Goal: Book appointment/travel/reservation

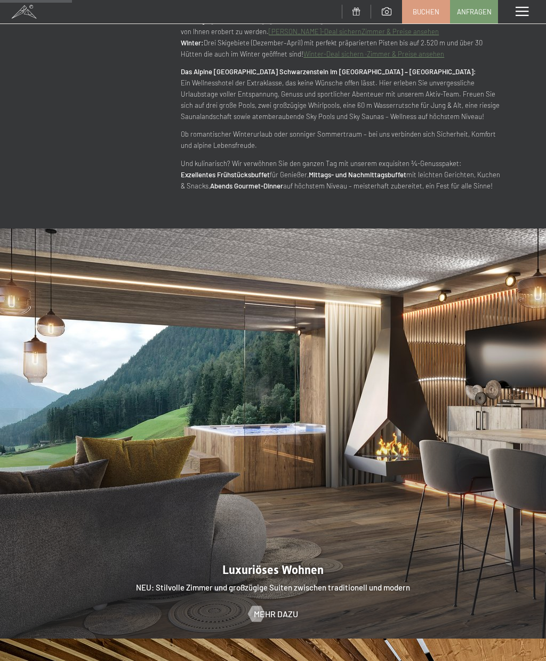
scroll to position [822, 0]
click at [524, 11] on span at bounding box center [522, 12] width 13 height 10
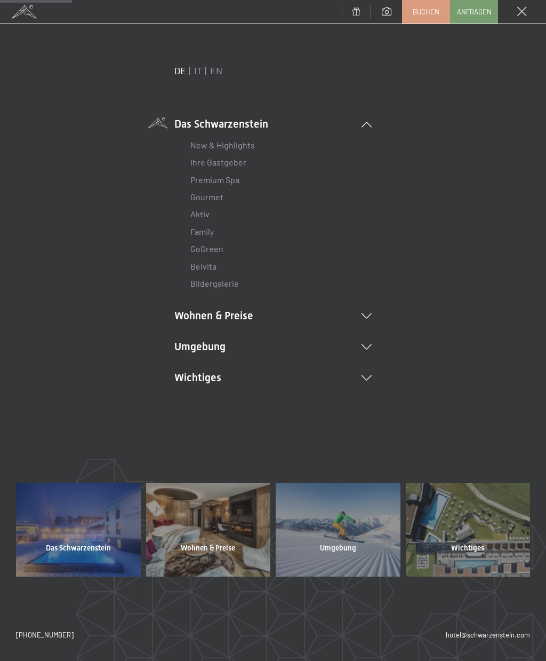
click at [368, 313] on icon at bounding box center [367, 315] width 10 height 5
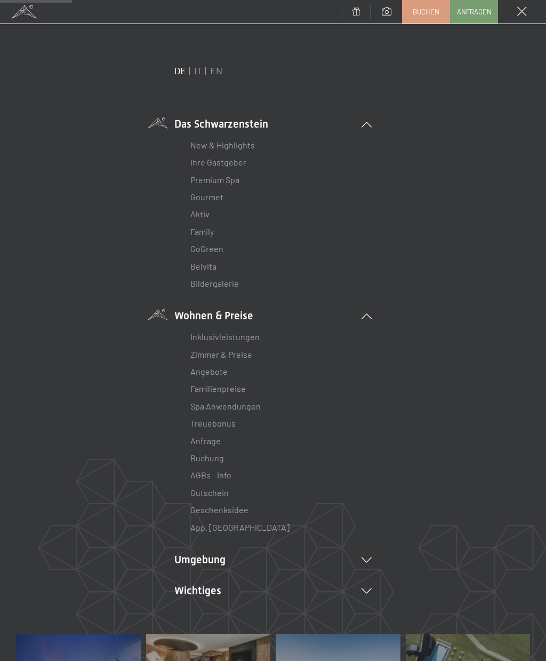
click at [210, 373] on link "Angebote" at bounding box center [209, 371] width 37 height 10
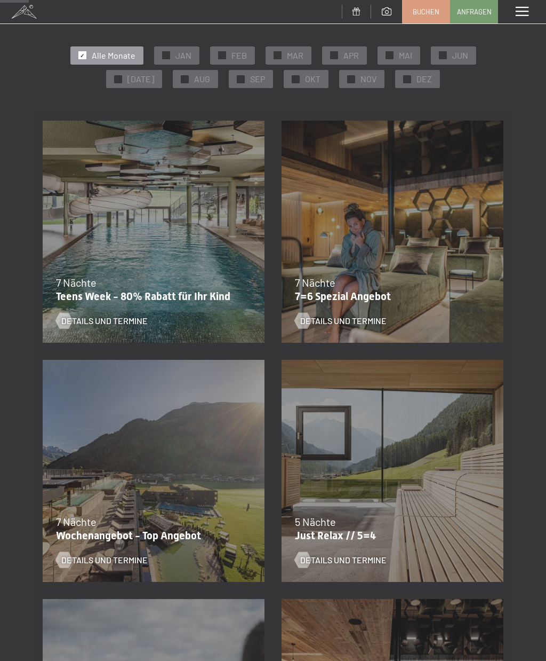
scroll to position [108, 0]
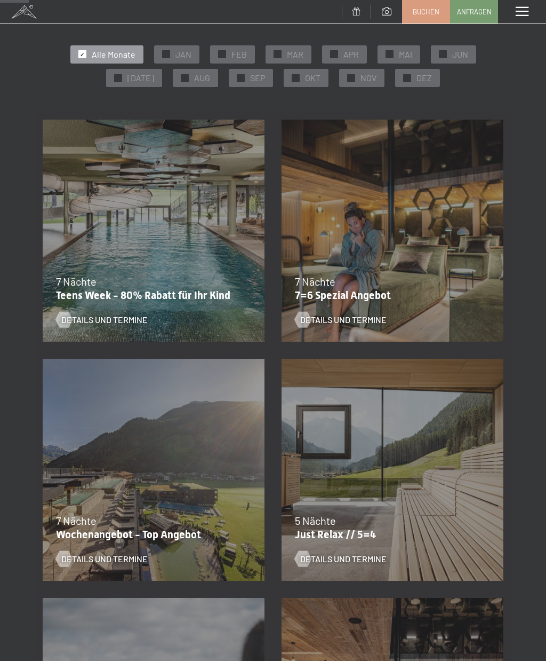
click at [84, 561] on span "Details und Termine" at bounding box center [104, 559] width 86 height 12
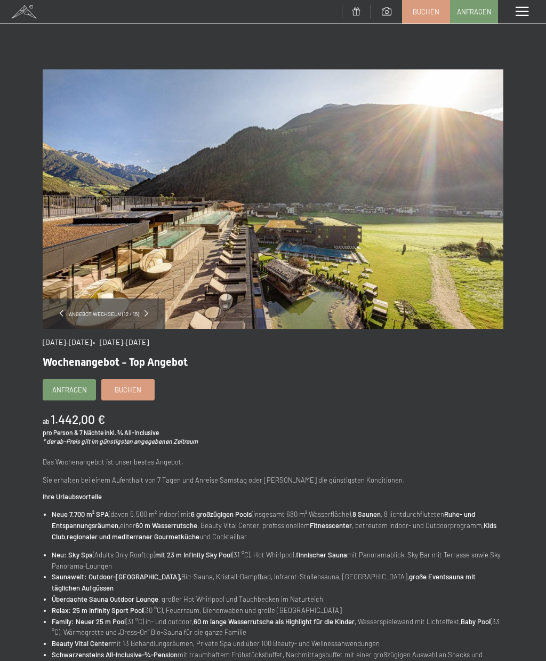
click at [524, 12] on span at bounding box center [522, 12] width 13 height 10
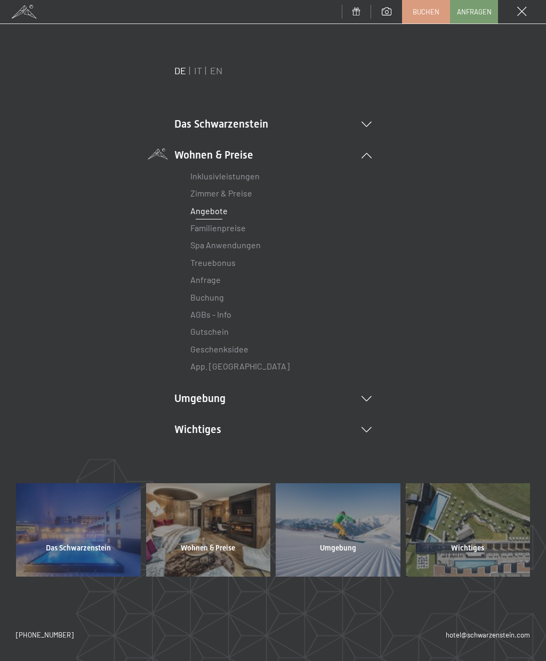
click at [241, 191] on link "Zimmer & Preise" at bounding box center [222, 193] width 62 height 10
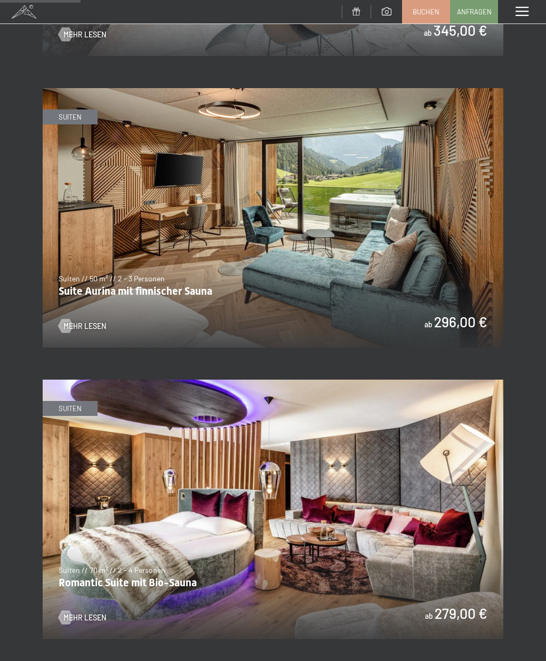
scroll to position [682, 0]
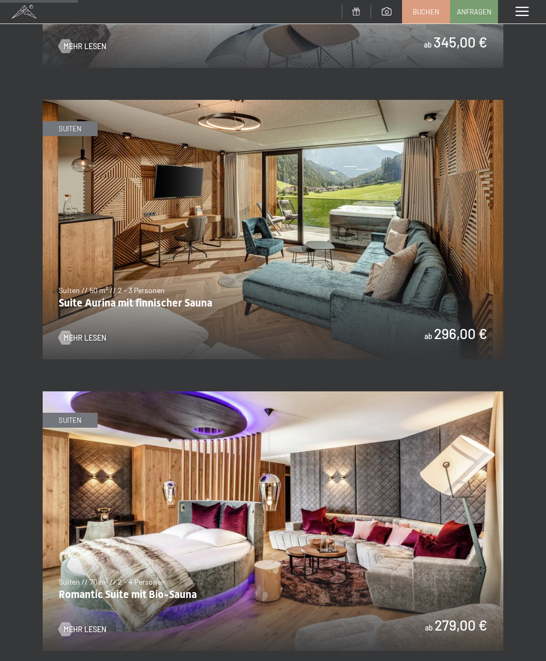
click at [78, 332] on span "Mehr Lesen" at bounding box center [85, 337] width 43 height 11
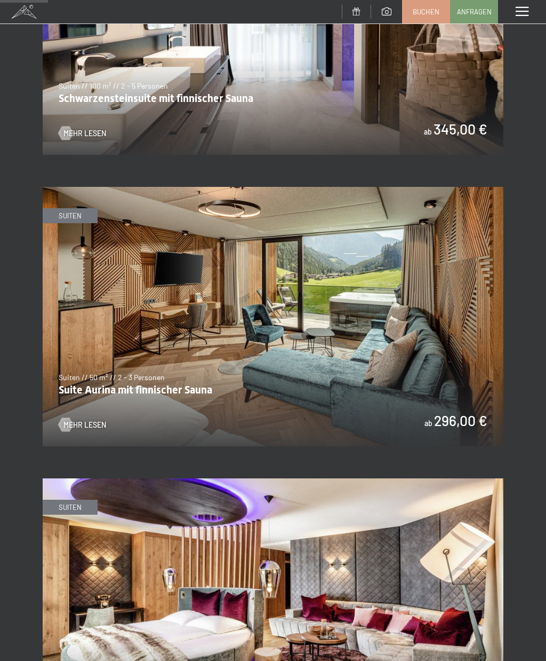
scroll to position [421, 0]
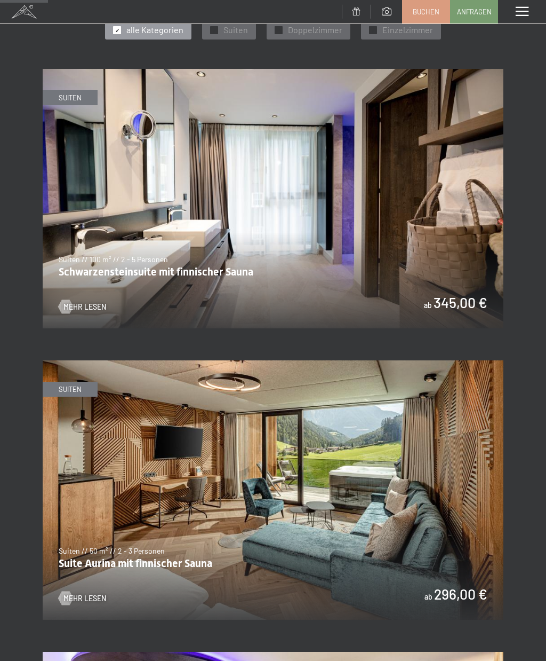
click at [83, 302] on span "Mehr Lesen" at bounding box center [85, 307] width 43 height 11
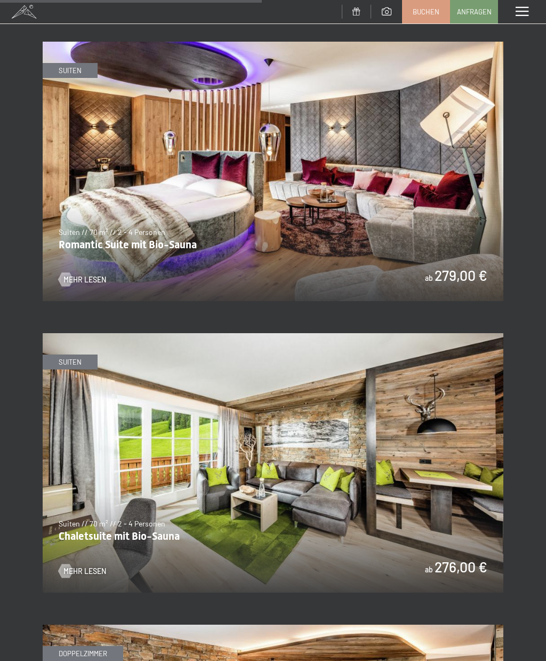
scroll to position [2425, 0]
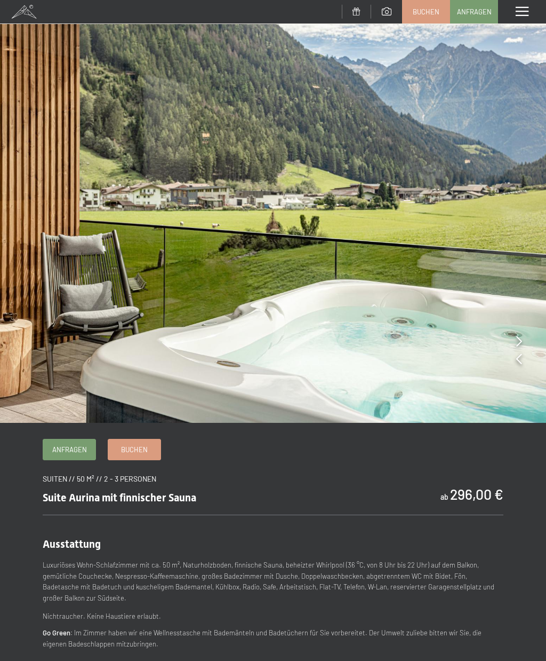
click at [515, 367] on img at bounding box center [273, 211] width 546 height 423
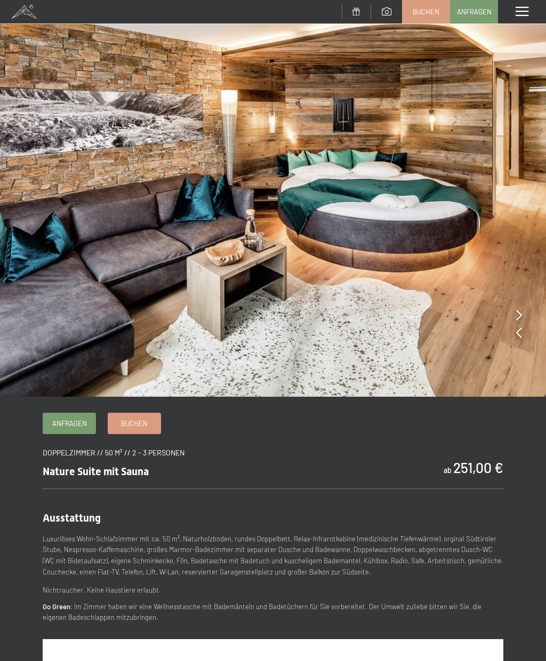
click at [514, 356] on img at bounding box center [273, 198] width 546 height 397
click at [512, 329] on img at bounding box center [273, 198] width 546 height 397
click at [525, 318] on img at bounding box center [273, 198] width 546 height 397
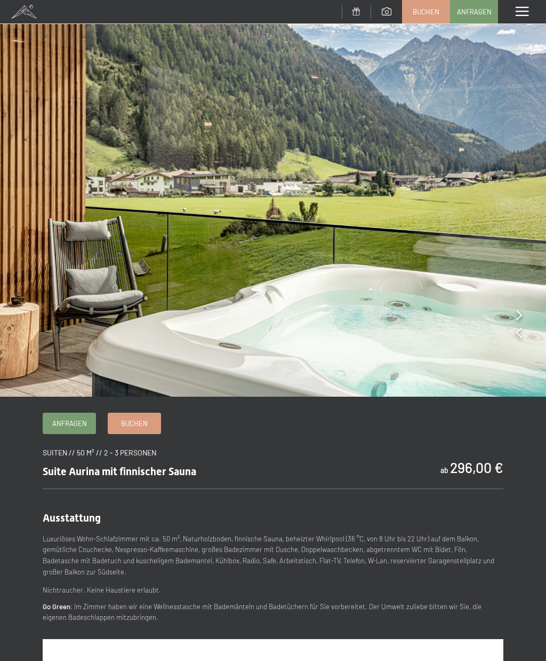
click at [137, 425] on span "Buchen" at bounding box center [134, 423] width 27 height 10
click at [72, 427] on link "Anfragen" at bounding box center [69, 423] width 52 height 20
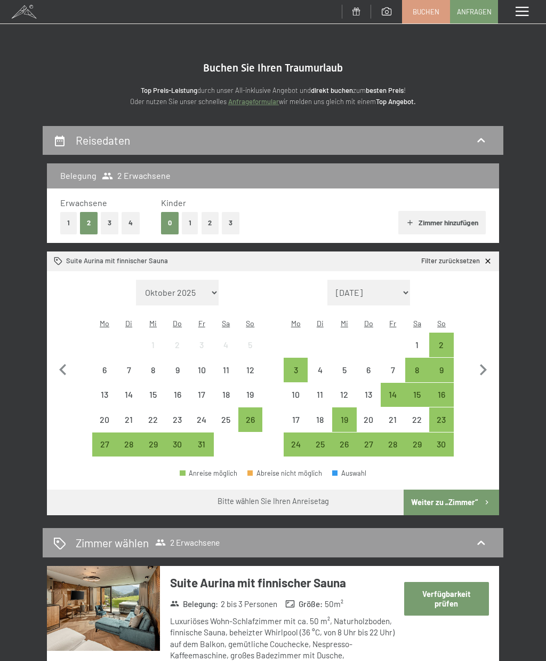
click at [107, 390] on div "13" at bounding box center [104, 401] width 22 height 22
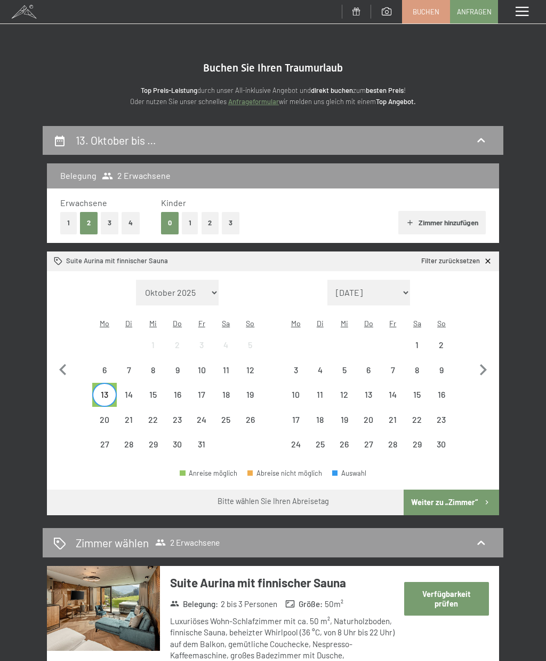
click at [102, 415] on div "20" at bounding box center [104, 426] width 22 height 22
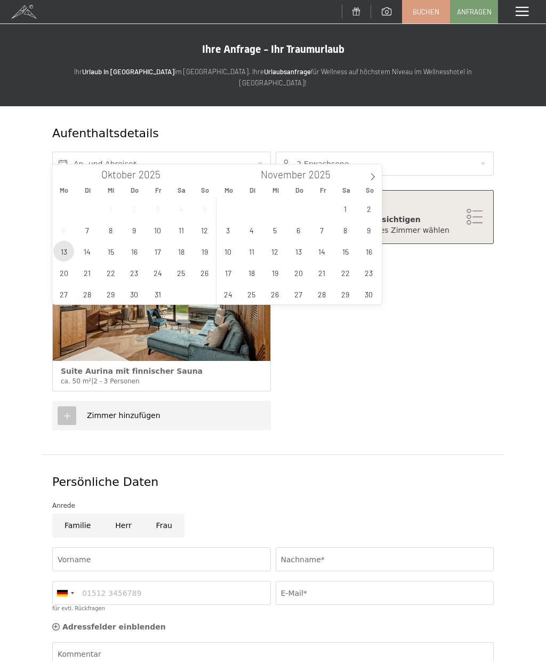
click at [64, 256] on span "13" at bounding box center [63, 251] width 21 height 21
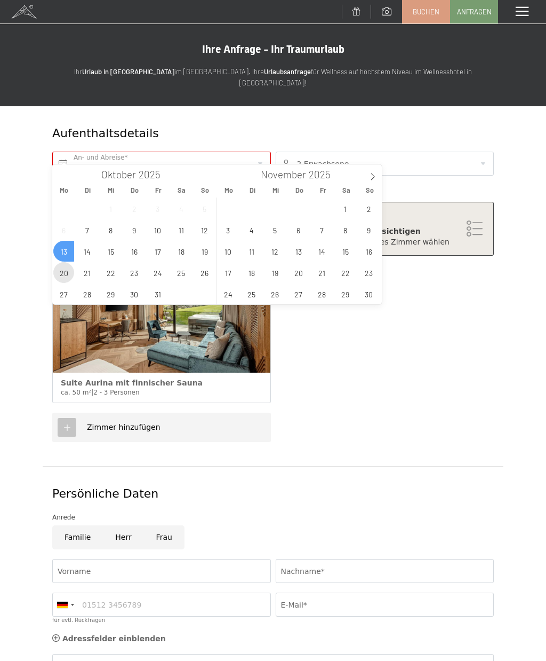
click at [67, 277] on span "20" at bounding box center [63, 272] width 21 height 21
type input "Mo. 13.10.2025 - Mo. 20.10.2025"
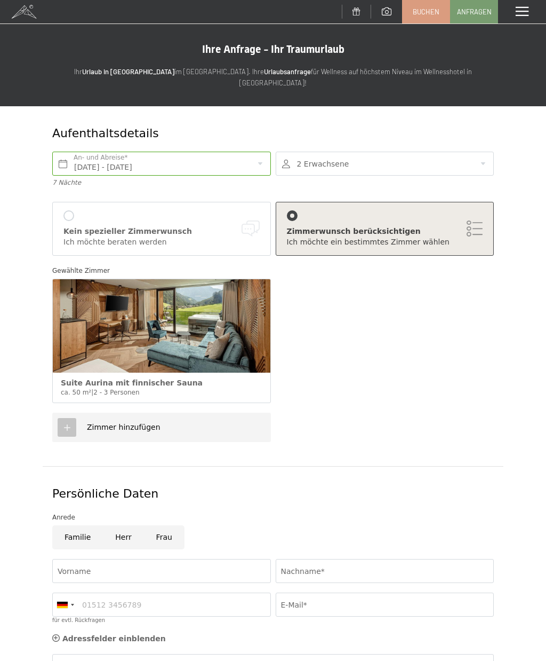
click at [485, 221] on div "Zimmerwunsch berücksichtigen Ich möchte ein bestimmtes Zimmer wählen" at bounding box center [385, 229] width 219 height 54
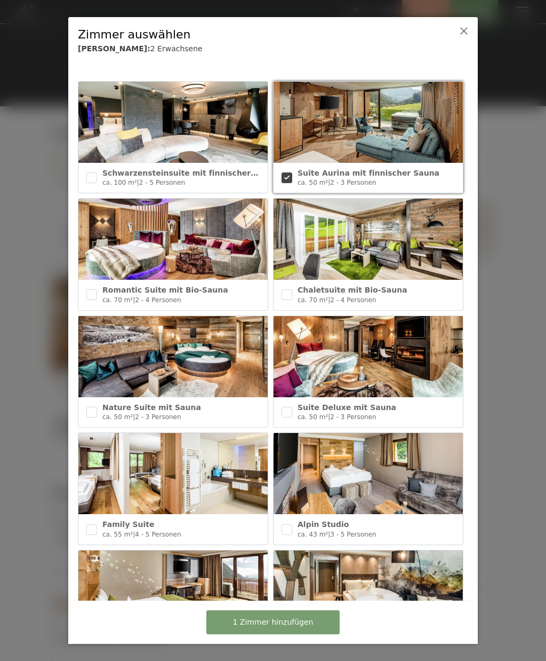
click at [86, 298] on div "Romantic Suite mit Bio-Sauna ca. 70 m² | 2 - 4 Personen" at bounding box center [172, 295] width 189 height 30
checkbox input "true"
click at [94, 414] on input "checkbox" at bounding box center [91, 412] width 11 height 11
checkbox input "true"
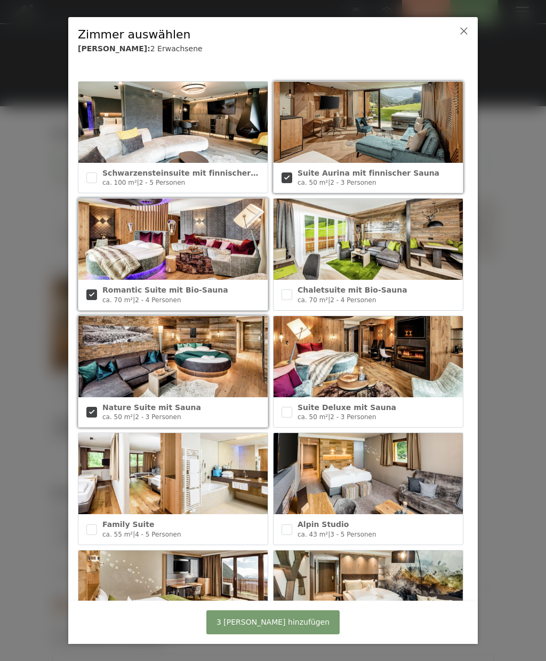
click at [291, 411] on input "checkbox" at bounding box center [287, 412] width 11 height 11
checkbox input "true"
click at [311, 625] on button "4 Zimmer hinzufügen" at bounding box center [273, 622] width 133 height 24
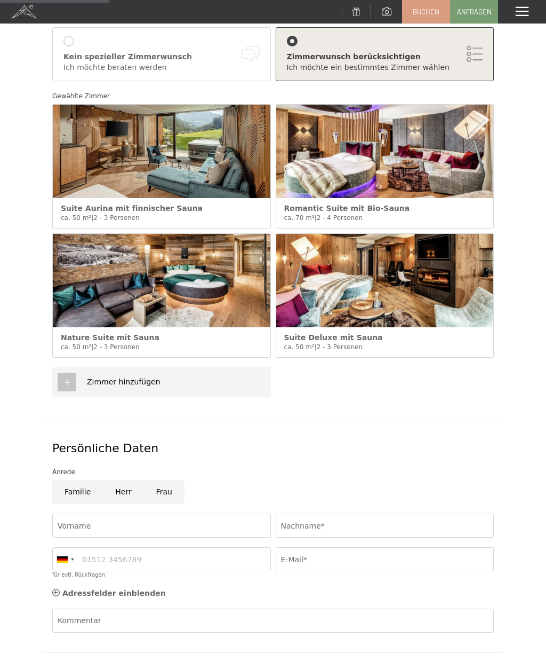
scroll to position [175, 0]
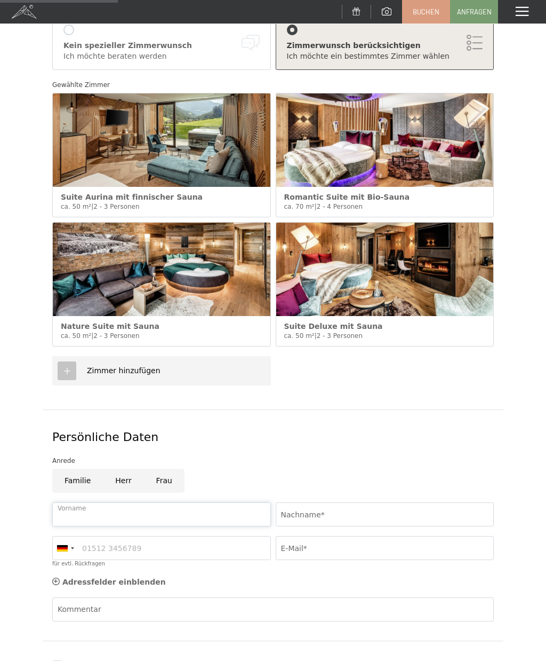
click at [90, 502] on input "Vorname" at bounding box center [161, 514] width 219 height 24
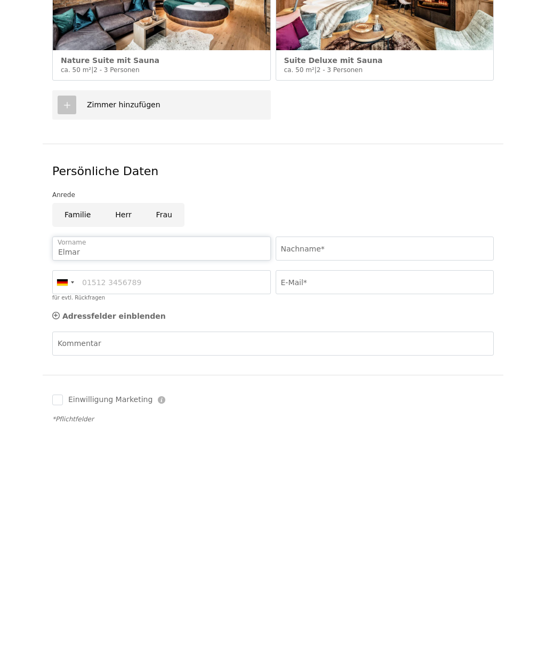
type input "Elmar"
click at [360, 475] on input "Nachname*" at bounding box center [385, 487] width 219 height 24
type input "Kaufmann"
click at [158, 509] on input "für evtl. Rückfragen" at bounding box center [161, 521] width 219 height 24
type input "01622782960"
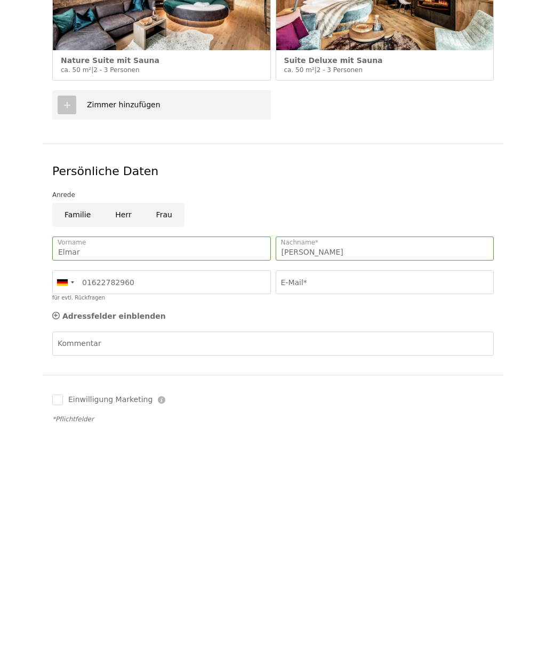
click at [346, 509] on input "E-Mail*" at bounding box center [385, 521] width 219 height 24
type input "Elmar.kaufmann@t-online.de"
click at [122, 441] on input "Herr" at bounding box center [123, 453] width 41 height 24
radio input "true"
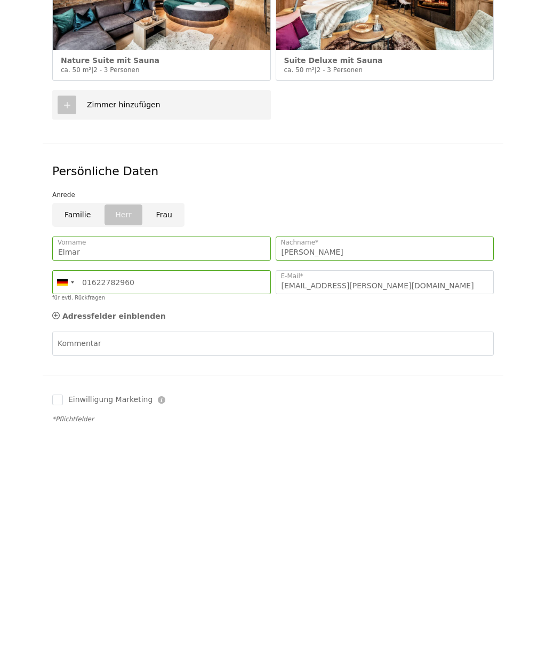
scroll to position [452, 0]
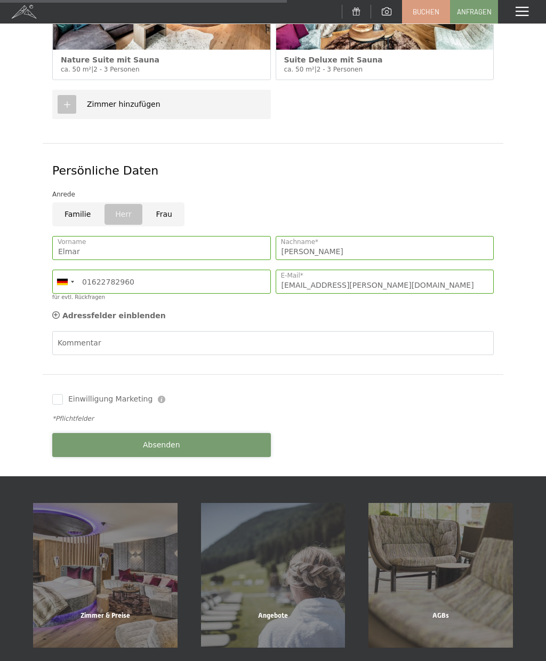
click at [163, 440] on span "Absenden" at bounding box center [161, 445] width 37 height 11
